Goal: Transaction & Acquisition: Purchase product/service

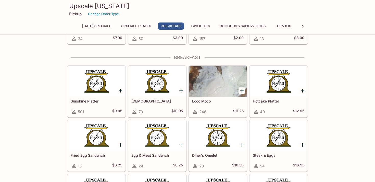
scroll to position [364, 0]
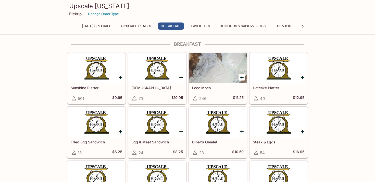
click at [113, 75] on div at bounding box center [97, 68] width 58 height 31
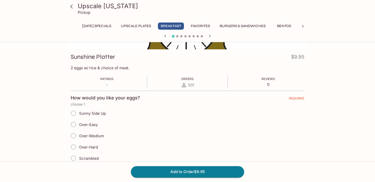
scroll to position [77, 0]
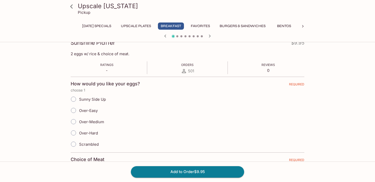
click at [76, 108] on input "Over-Easy" at bounding box center [73, 110] width 11 height 11
radio input "true"
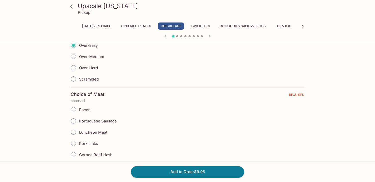
scroll to position [146, 0]
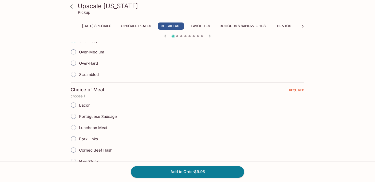
click at [75, 115] on input "Portuguese Sausage" at bounding box center [73, 116] width 11 height 11
radio input "true"
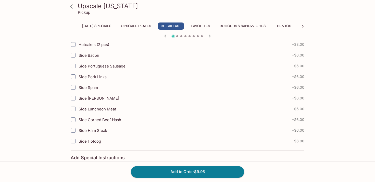
scroll to position [507, 0]
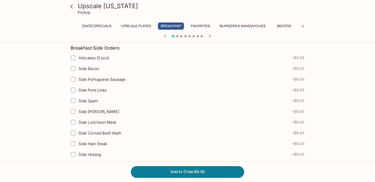
click at [72, 100] on input "Side Spam" at bounding box center [73, 100] width 10 height 10
checkbox input "true"
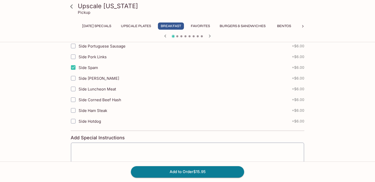
scroll to position [576, 0]
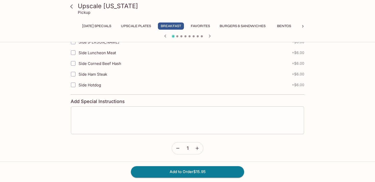
click at [148, 112] on textarea at bounding box center [188, 119] width 226 height 19
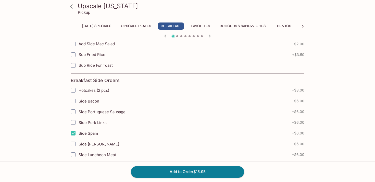
scroll to position [451, 0]
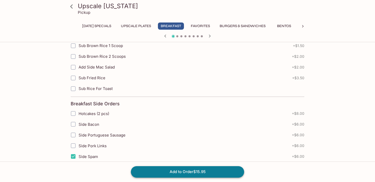
type textarea "Can you make the spam crispy? Thank you!"
click at [199, 171] on button "Add to Order $15.95" at bounding box center [187, 171] width 113 height 11
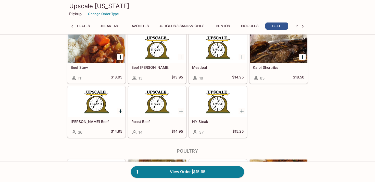
scroll to position [0, 61]
click at [211, 173] on link "1 View Order | $15.95" at bounding box center [187, 171] width 113 height 11
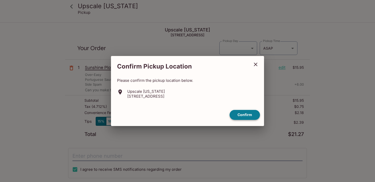
click at [242, 110] on button "Confirm" at bounding box center [245, 115] width 30 height 10
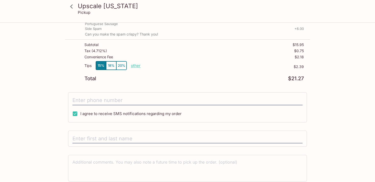
scroll to position [67, 0]
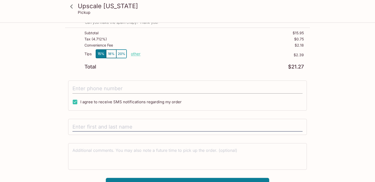
click at [113, 90] on input "tel" at bounding box center [187, 89] width 230 height 10
type input "[PHONE_NUMBER]"
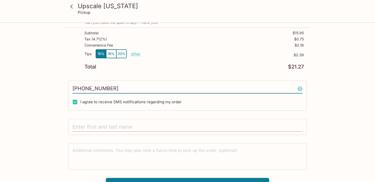
click at [116, 124] on input "text" at bounding box center [187, 127] width 230 height 10
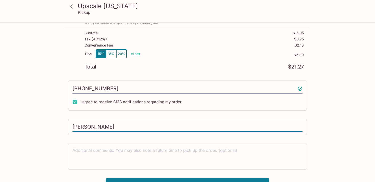
scroll to position [76, 0]
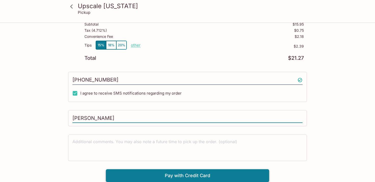
type input "[PERSON_NAME]"
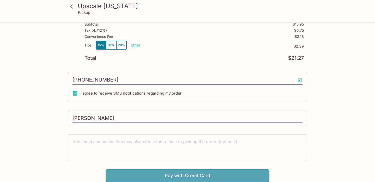
click at [173, 174] on button "Pay with Credit Card" at bounding box center [187, 175] width 163 height 13
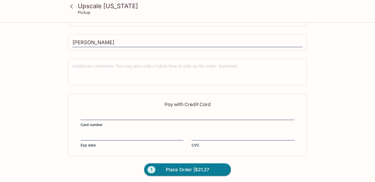
scroll to position [153, 0]
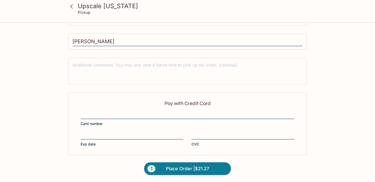
click at [114, 112] on div at bounding box center [188, 115] width 214 height 7
click at [114, 112] on input "Card number" at bounding box center [188, 112] width 214 height 0
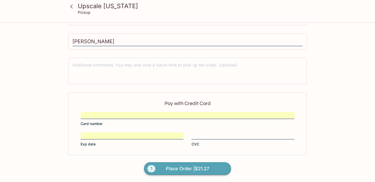
click at [199, 168] on span "Place Order | $21.27" at bounding box center [187, 168] width 43 height 8
